Goal: Task Accomplishment & Management: Manage account settings

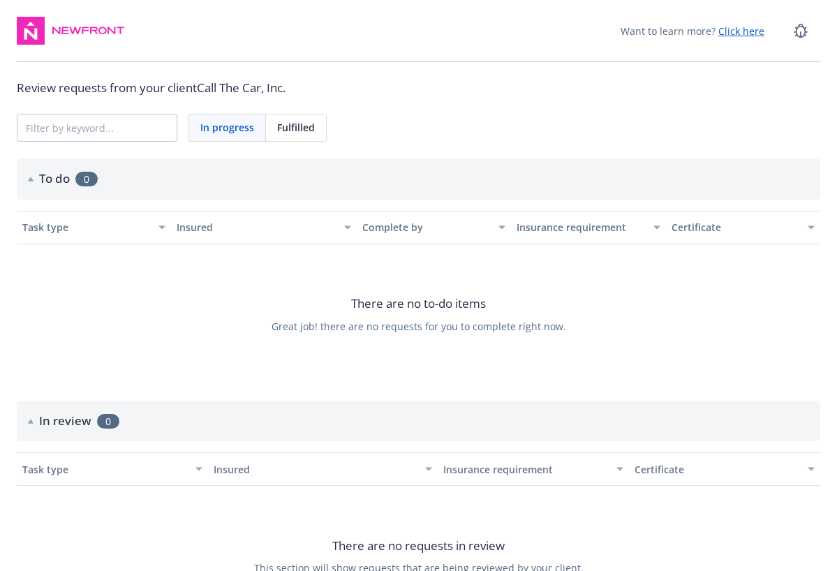
click at [304, 125] on span "Fulfilled" at bounding box center [296, 127] width 38 height 15
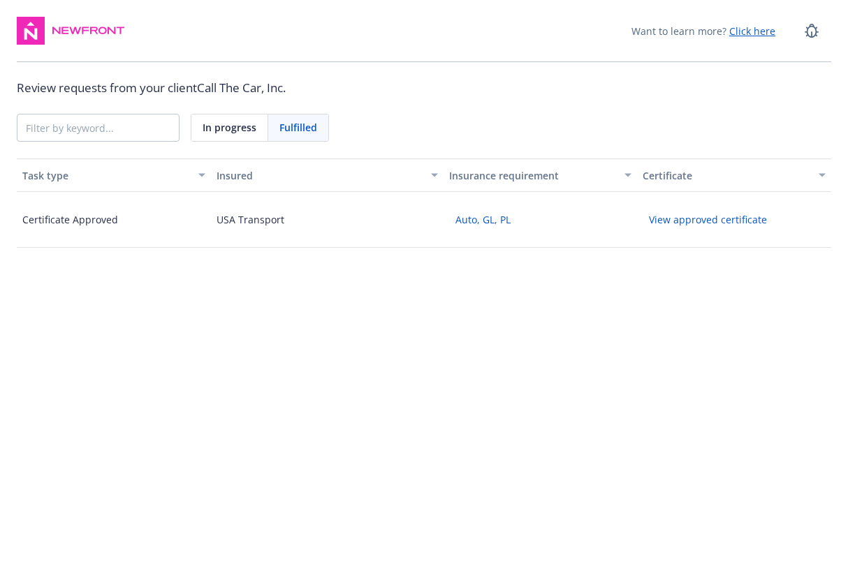
click at [397, 265] on html "Want to learn more? Click here Review requests from your client Call The Car, I…" at bounding box center [424, 132] width 848 height 265
click at [688, 219] on button "View approved certificate" at bounding box center [707, 220] width 131 height 22
